Goal: Information Seeking & Learning: Learn about a topic

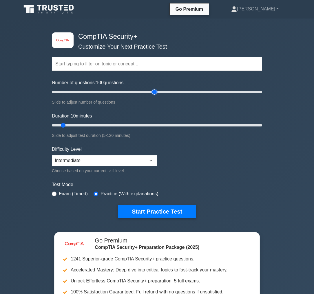
click at [154, 93] on input "Number of questions: 100 questions" at bounding box center [157, 92] width 210 height 7
type input "100"
click at [154, 93] on input "Number of questions: 100 questions" at bounding box center [157, 92] width 210 height 7
drag, startPoint x: 153, startPoint y: 124, endPoint x: 200, endPoint y: 120, distance: 46.8
type input "85"
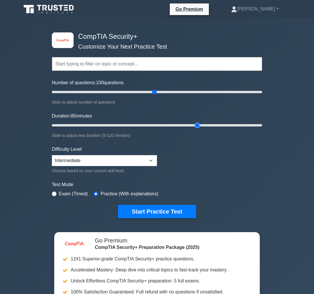
click at [200, 122] on input "Duration: 85 minutes" at bounding box center [157, 125] width 210 height 7
click at [150, 211] on button "Start Practice Test" at bounding box center [157, 211] width 78 height 13
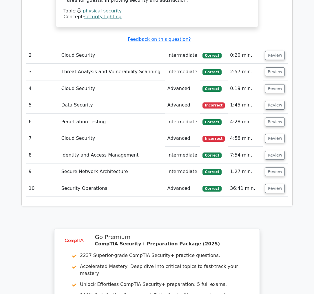
scroll to position [819, 0]
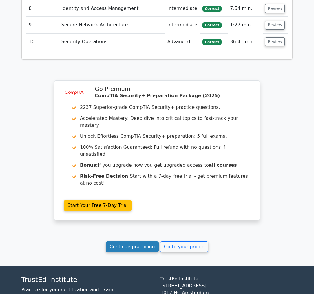
click at [127, 241] on link "Continue practicing" at bounding box center [132, 246] width 53 height 11
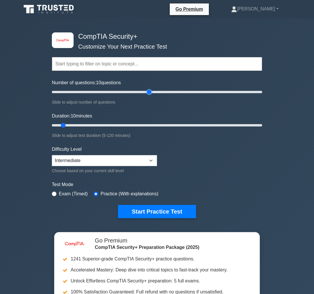
click at [148, 92] on input "Number of questions: 10 questions" at bounding box center [157, 92] width 210 height 7
drag, startPoint x: 149, startPoint y: 93, endPoint x: 154, endPoint y: 93, distance: 5.5
type input "100"
click at [154, 93] on input "Number of questions: 100 questions" at bounding box center [157, 92] width 210 height 7
drag, startPoint x: 147, startPoint y: 124, endPoint x: 278, endPoint y: 133, distance: 131.1
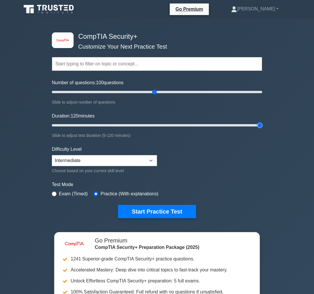
type input "120"
click at [262, 129] on input "Duration: 120 minutes" at bounding box center [157, 125] width 210 height 7
click at [150, 207] on button "Start Practice Test" at bounding box center [157, 211] width 78 height 13
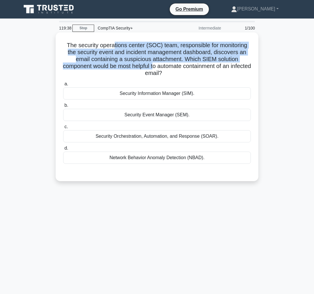
drag, startPoint x: 113, startPoint y: 47, endPoint x: 164, endPoint y: 67, distance: 54.6
click at [164, 67] on h5 "The security operations center (SOC) team, responsible for monitoring the secur…" at bounding box center [156, 59] width 189 height 35
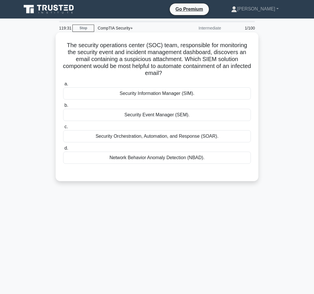
drag, startPoint x: 101, startPoint y: 58, endPoint x: 198, endPoint y: 74, distance: 99.1
click at [198, 74] on h5 "The security operations center (SOC) team, responsible for monitoring the secur…" at bounding box center [156, 59] width 189 height 35
drag, startPoint x: 198, startPoint y: 74, endPoint x: 163, endPoint y: 55, distance: 39.9
click at [163, 55] on h5 "The security operations center (SOC) team, responsible for monitoring the secur…" at bounding box center [156, 59] width 189 height 35
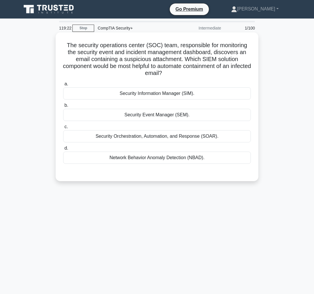
click at [163, 55] on h5 "The security operations center (SOC) team, responsible for monitoring the secur…" at bounding box center [156, 59] width 189 height 35
click at [178, 133] on div "Security Orchestration, Automation, and Response (SOAR)." at bounding box center [156, 136] width 187 height 12
click at [63, 129] on input "c. Security Orchestration, Automation, and Response (SOAR)." at bounding box center [63, 127] width 0 height 4
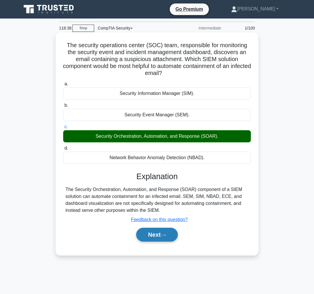
click at [159, 236] on button "Next" at bounding box center [156, 235] width 41 height 14
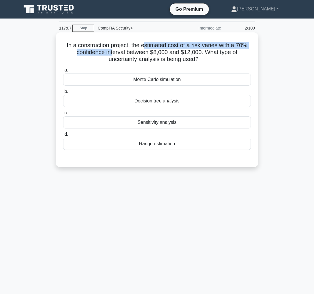
drag, startPoint x: 114, startPoint y: 50, endPoint x: 146, endPoint y: 45, distance: 32.2
click at [146, 45] on h5 "In a construction project, the estimated cost of a risk varies with a 70% confi…" at bounding box center [156, 52] width 189 height 21
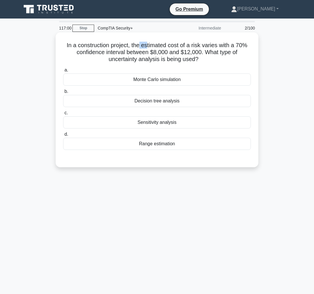
drag, startPoint x: 146, startPoint y: 45, endPoint x: 139, endPoint y: 46, distance: 7.9
click at [139, 46] on h5 "In a construction project, the estimated cost of a risk varies with a 70% confi…" at bounding box center [156, 52] width 189 height 21
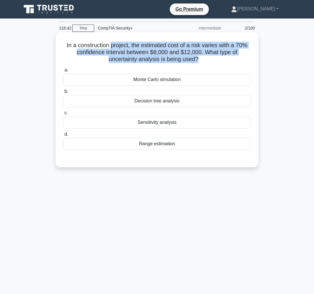
drag, startPoint x: 113, startPoint y: 45, endPoint x: 198, endPoint y: 61, distance: 87.1
click at [198, 61] on h5 "In a construction project, the estimated cost of a risk varies with a 70% confi…" at bounding box center [156, 52] width 189 height 21
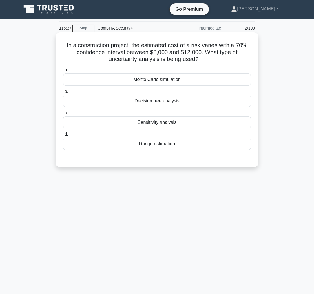
click at [160, 146] on div "Range estimation" at bounding box center [156, 144] width 187 height 12
click at [63, 136] on input "d. Range estimation" at bounding box center [63, 134] width 0 height 4
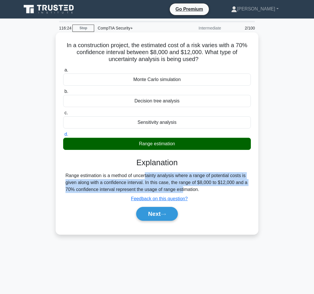
drag, startPoint x: 106, startPoint y: 175, endPoint x: 146, endPoint y: 189, distance: 42.3
click at [146, 189] on div "Range estimation is a method of uncertainty analysis where a range of potential…" at bounding box center [156, 182] width 183 height 21
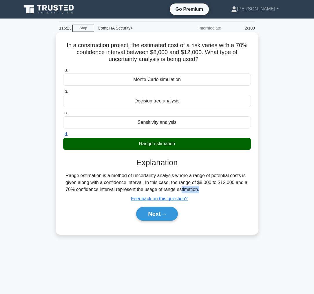
drag, startPoint x: 146, startPoint y: 189, endPoint x: 200, endPoint y: 189, distance: 54.4
click at [200, 189] on div "Range estimation is a method of uncertainty analysis where a range of potential…" at bounding box center [156, 182] width 183 height 21
click at [158, 215] on button "Next" at bounding box center [156, 214] width 41 height 14
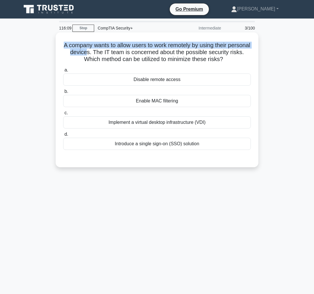
drag, startPoint x: 74, startPoint y: 44, endPoint x: 106, endPoint y: 53, distance: 33.1
click at [106, 53] on h5 "A company wants to allow users to work remotely by using their personal devices…" at bounding box center [156, 52] width 189 height 21
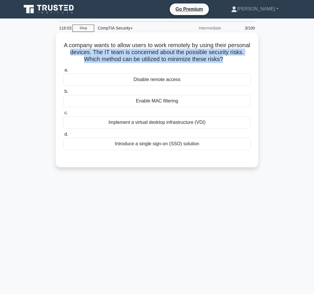
drag, startPoint x: 106, startPoint y: 53, endPoint x: 243, endPoint y: 56, distance: 137.7
click at [243, 56] on h5 "A company wants to allow users to work remotely by using their personal devices…" at bounding box center [156, 52] width 189 height 21
drag, startPoint x: 243, startPoint y: 56, endPoint x: 112, endPoint y: 52, distance: 131.1
click at [112, 52] on h5 "A company wants to allow users to work remotely by using their personal devices…" at bounding box center [156, 52] width 189 height 21
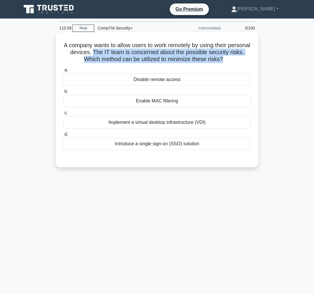
click at [112, 52] on h5 "A company wants to allow users to work remotely by using their personal devices…" at bounding box center [156, 52] width 189 height 21
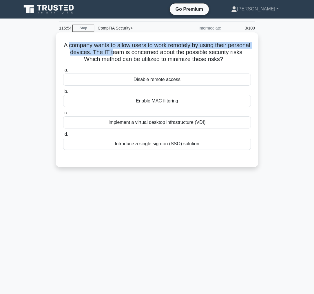
drag, startPoint x: 78, startPoint y: 46, endPoint x: 131, endPoint y: 52, distance: 52.6
click at [131, 52] on h5 "A company wants to allow users to work remotely by using their personal devices…" at bounding box center [156, 52] width 189 height 21
click at [134, 48] on h5 "A company wants to allow users to work remotely by using their personal devices…" at bounding box center [156, 52] width 189 height 21
click at [214, 48] on h5 "A company wants to allow users to work remotely by using their personal devices…" at bounding box center [156, 52] width 189 height 21
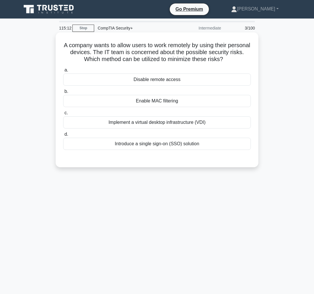
click at [167, 101] on div "Enable MAC filtering" at bounding box center [156, 101] width 187 height 12
click at [63, 93] on input "b. Enable MAC filtering" at bounding box center [63, 92] width 0 height 4
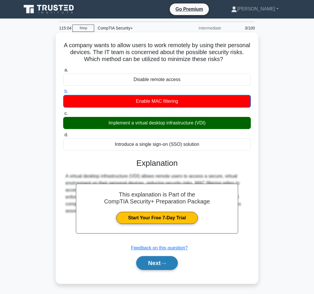
click at [157, 261] on button "Next" at bounding box center [156, 263] width 41 height 14
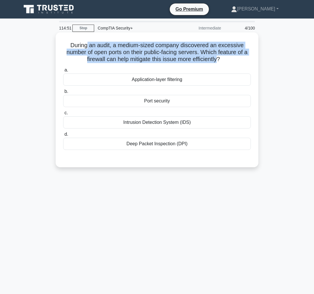
drag, startPoint x: 87, startPoint y: 47, endPoint x: 220, endPoint y: 60, distance: 133.1
click at [220, 60] on h5 "During an audit, a medium-sized company discovered an excessive number of open …" at bounding box center [156, 52] width 189 height 21
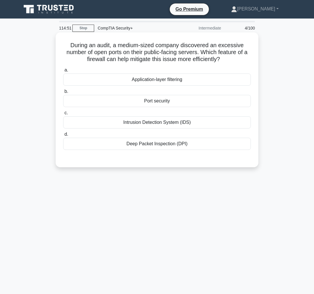
click at [220, 60] on h5 "During an audit, a medium-sized company discovered an excessive number of open …" at bounding box center [156, 52] width 189 height 21
click at [161, 102] on div "Port security" at bounding box center [156, 101] width 187 height 12
click at [63, 93] on input "b. Port security" at bounding box center [63, 92] width 0 height 4
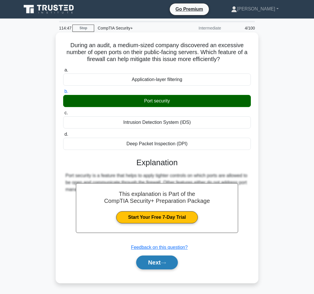
click at [156, 261] on button "Next" at bounding box center [156, 262] width 41 height 14
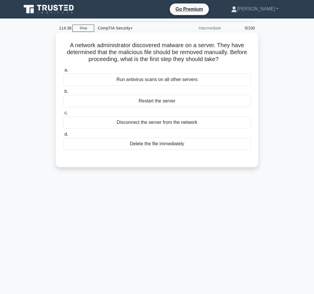
drag, startPoint x: 90, startPoint y: 43, endPoint x: 236, endPoint y: 64, distance: 147.8
click at [236, 64] on div "A network administrator discovered malware on a server. They have determined th…" at bounding box center [157, 100] width 198 height 130
click at [234, 64] on div "A network administrator discovered malware on a server. They have determined th…" at bounding box center [157, 100] width 198 height 130
drag, startPoint x: 234, startPoint y: 64, endPoint x: 69, endPoint y: 45, distance: 165.3
click at [69, 45] on div "A network administrator discovered malware on a server. They have determined th…" at bounding box center [157, 100] width 198 height 130
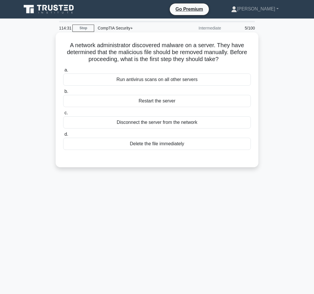
click at [69, 45] on h5 "A network administrator discovered malware on a server. They have determined th…" at bounding box center [156, 52] width 189 height 21
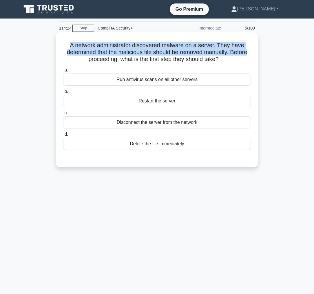
drag, startPoint x: 69, startPoint y: 45, endPoint x: 248, endPoint y: 56, distance: 179.1
click at [248, 56] on h5 "A network administrator discovered malware on a server. They have determined th…" at bounding box center [156, 52] width 189 height 21
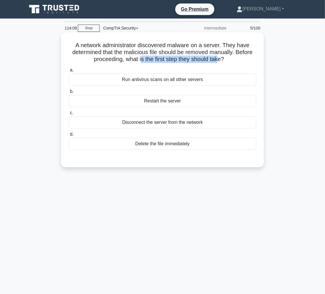
drag, startPoint x: 141, startPoint y: 59, endPoint x: 219, endPoint y: 61, distance: 78.1
click at [219, 61] on h5 "A network administrator discovered malware on a server. They have determined th…" at bounding box center [162, 52] width 189 height 21
click at [219, 62] on h5 "A network administrator discovered malware on a server. They have determined th…" at bounding box center [162, 52] width 189 height 21
drag, startPoint x: 144, startPoint y: 124, endPoint x: 148, endPoint y: 121, distance: 4.5
click at [146, 122] on div "Disconnect the server from the network" at bounding box center [162, 122] width 187 height 12
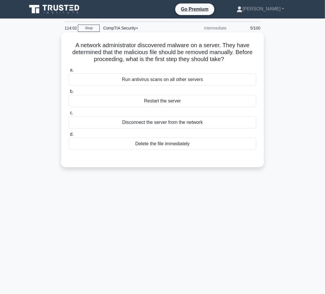
click at [185, 123] on div "Disconnect the server from the network" at bounding box center [162, 122] width 187 height 12
click at [69, 115] on input "c. Disconnect the server from the network" at bounding box center [69, 113] width 0 height 4
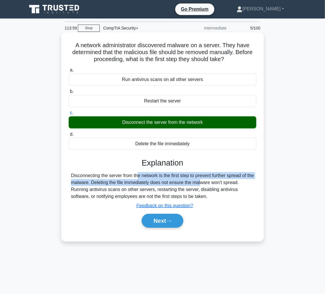
drag, startPoint x: 102, startPoint y: 174, endPoint x: 171, endPoint y: 180, distance: 69.3
click at [171, 180] on div "Disconnecting the server from the network is the first step to prevent further …" at bounding box center [162, 186] width 183 height 28
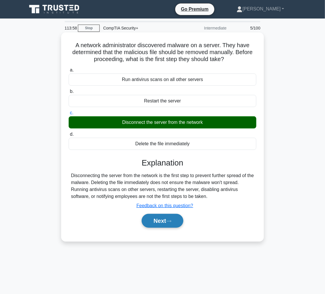
click at [163, 219] on button "Next" at bounding box center [161, 221] width 41 height 14
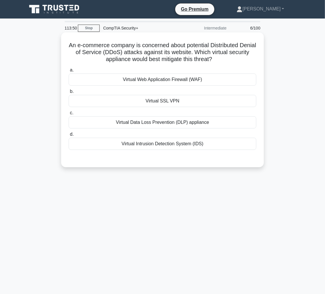
drag, startPoint x: 115, startPoint y: 45, endPoint x: 234, endPoint y: 61, distance: 120.5
click at [234, 61] on h5 "An e-commerce company is concerned about potential Distributed Denial of Servic…" at bounding box center [162, 52] width 189 height 21
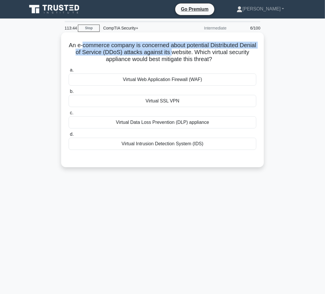
drag, startPoint x: 93, startPoint y: 45, endPoint x: 190, endPoint y: 50, distance: 97.9
click at [190, 50] on h5 "An e-commerce company is concerned about potential Distributed Denial of Servic…" at bounding box center [162, 52] width 189 height 21
